Goal: Task Accomplishment & Management: Manage account settings

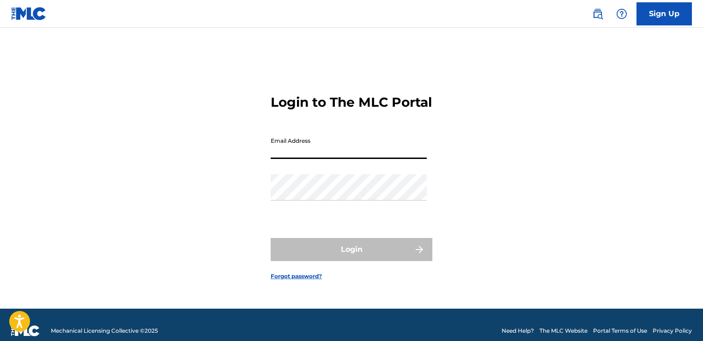
click at [357, 159] on input "Email Address" at bounding box center [349, 145] width 156 height 26
type input "[EMAIL_ADDRESS][DOMAIN_NAME]"
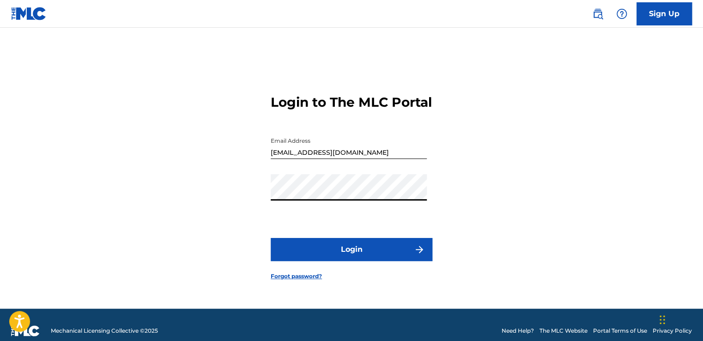
click at [271, 238] on button "Login" at bounding box center [352, 249] width 162 height 23
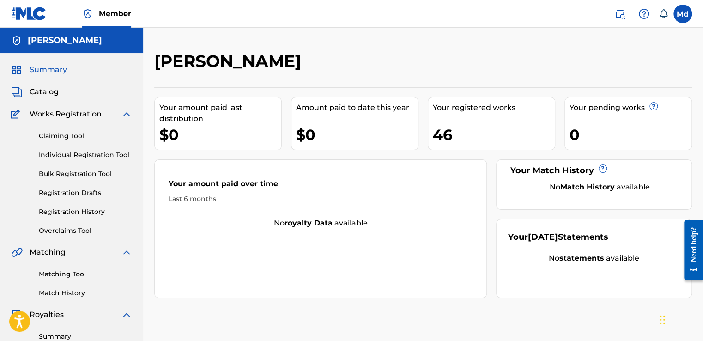
click at [39, 90] on span "Catalog" at bounding box center [44, 91] width 29 height 11
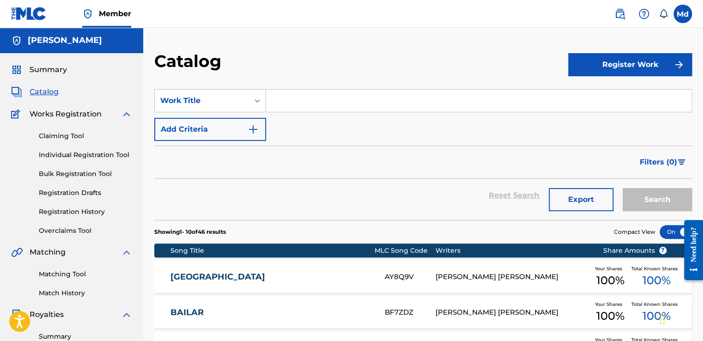
click at [50, 70] on span "Summary" at bounding box center [48, 69] width 37 height 11
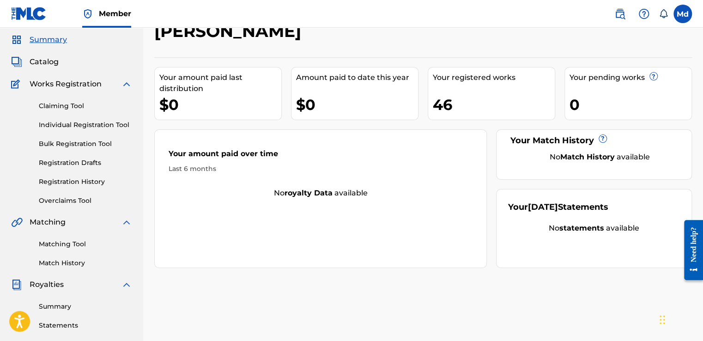
scroll to position [46, 0]
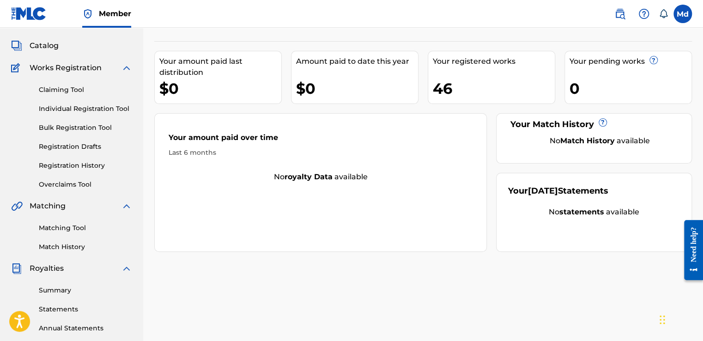
click at [438, 99] on div "Your registered works 46" at bounding box center [490, 77] width 127 height 53
click at [635, 58] on div "Your pending works ?" at bounding box center [630, 61] width 122 height 11
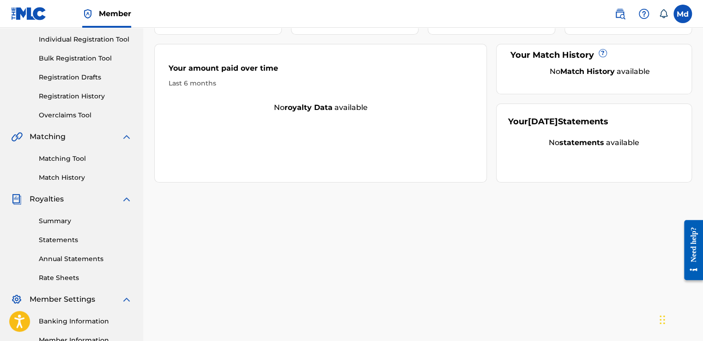
scroll to position [138, 0]
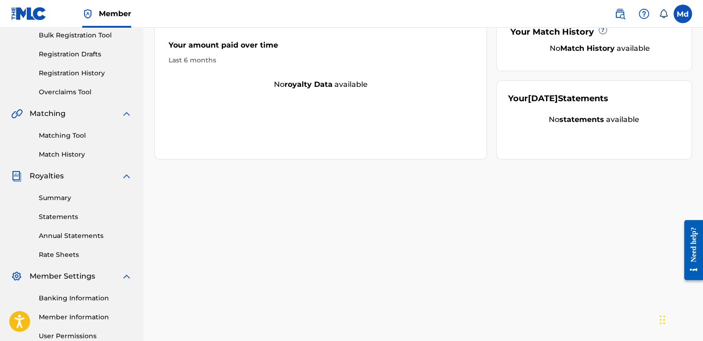
click at [63, 198] on link "Summary" at bounding box center [85, 198] width 93 height 10
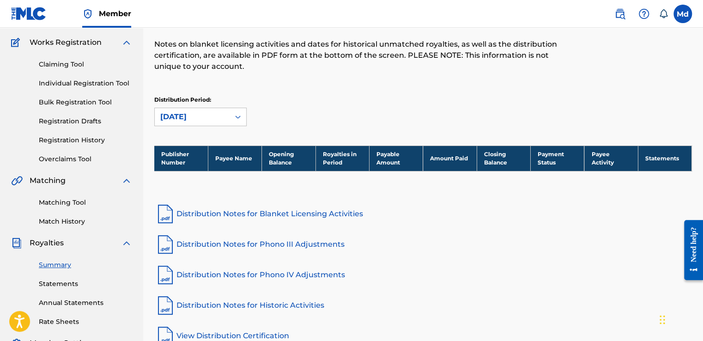
scroll to position [92, 0]
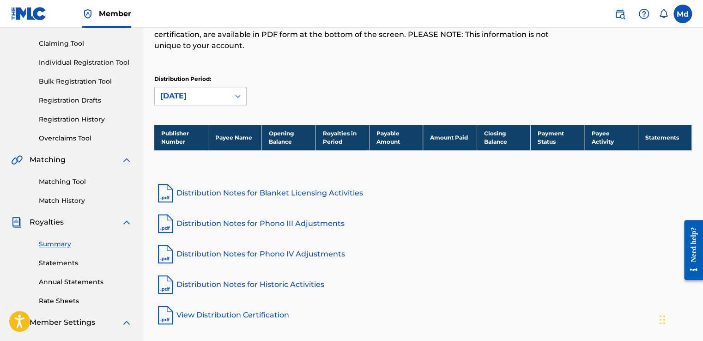
click at [52, 264] on link "Statements" at bounding box center [85, 263] width 93 height 10
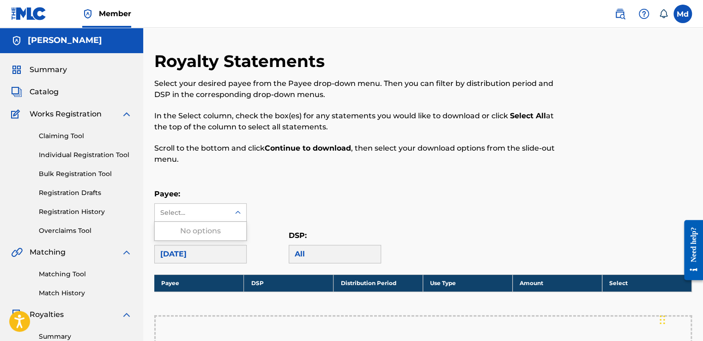
click at [159, 215] on div "Select..." at bounding box center [192, 213] width 75 height 18
click at [196, 230] on div "No options" at bounding box center [200, 231] width 91 height 18
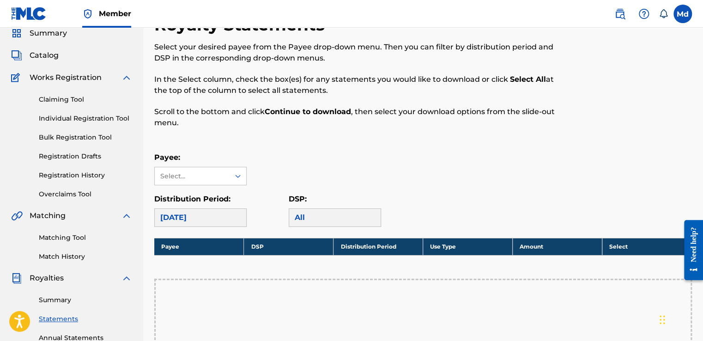
scroll to position [138, 0]
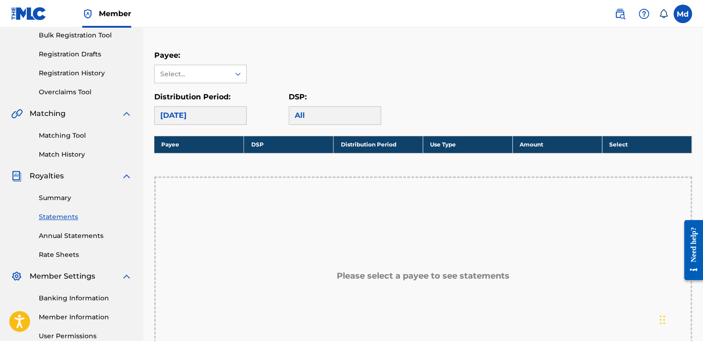
click at [216, 112] on div "[DATE]" at bounding box center [200, 115] width 92 height 18
click at [194, 66] on div "Select..." at bounding box center [192, 74] width 75 height 18
click at [216, 101] on div "No options" at bounding box center [200, 92] width 91 height 18
